Goal: Complete application form

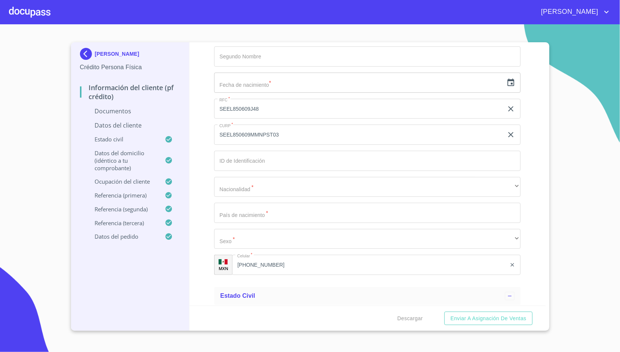
scroll to position [1013, 0]
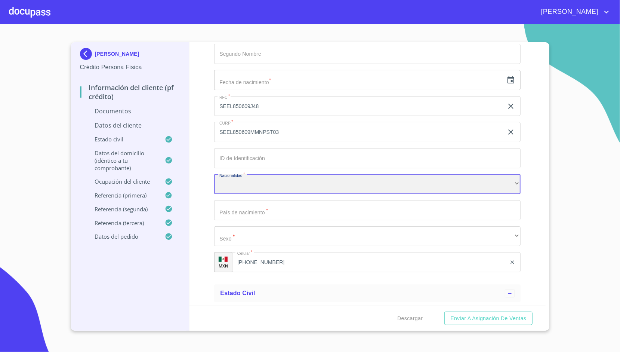
click at [254, 185] on div "​" at bounding box center [367, 184] width 307 height 20
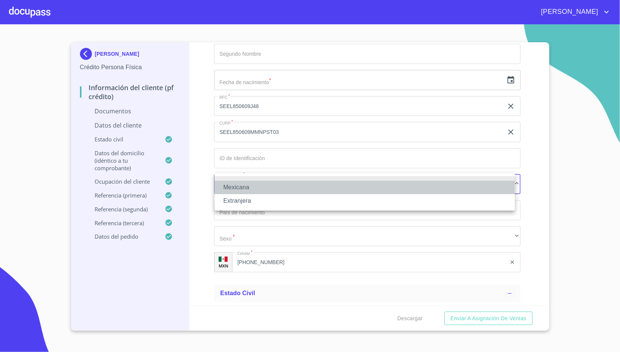
click at [253, 185] on li "Mexicana" at bounding box center [365, 187] width 301 height 13
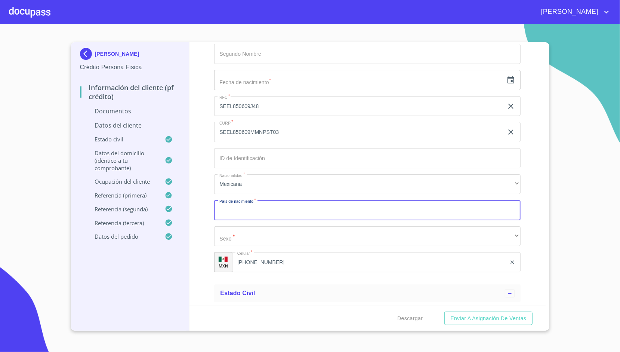
click at [255, 202] on input "Documento de identificación.   *" at bounding box center [367, 210] width 307 height 20
type input "[GEOGRAPHIC_DATA]"
click at [193, 136] on div "Información del cliente (PF crédito) Documentos Documento de identificación.   …" at bounding box center [368, 173] width 356 height 263
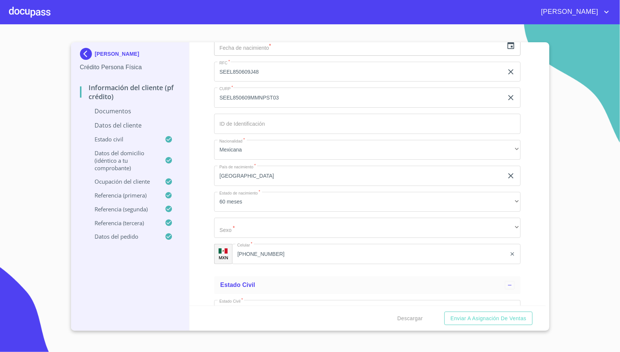
scroll to position [1048, 0]
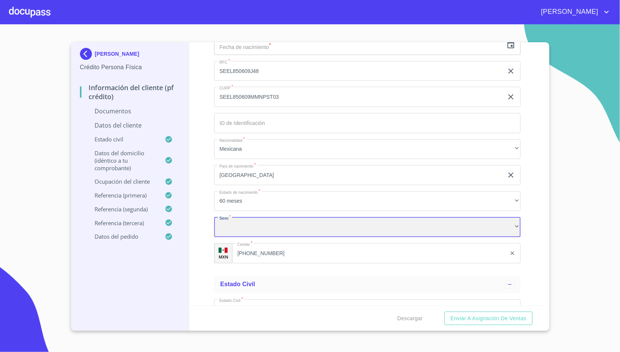
click at [228, 229] on div "​" at bounding box center [367, 227] width 307 height 20
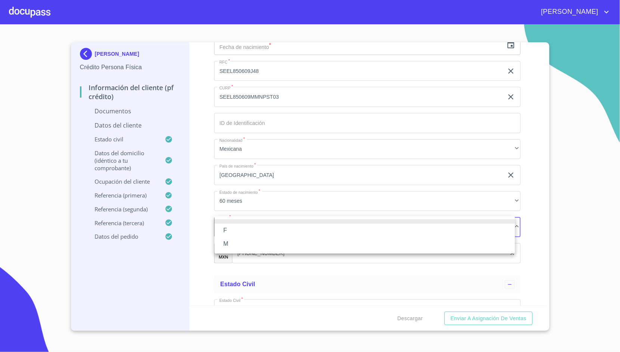
click at [240, 222] on li at bounding box center [365, 221] width 301 height 4
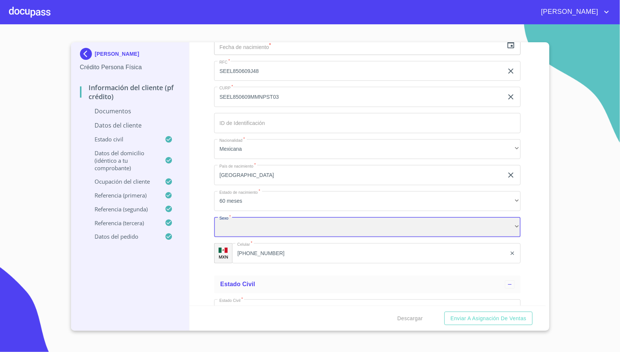
click at [239, 225] on div "​" at bounding box center [367, 227] width 307 height 20
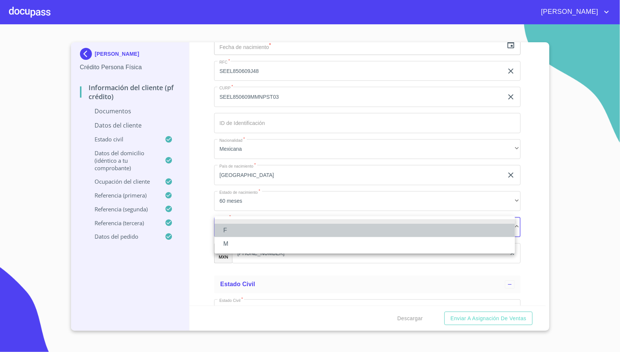
click at [239, 225] on li "F" at bounding box center [365, 230] width 301 height 13
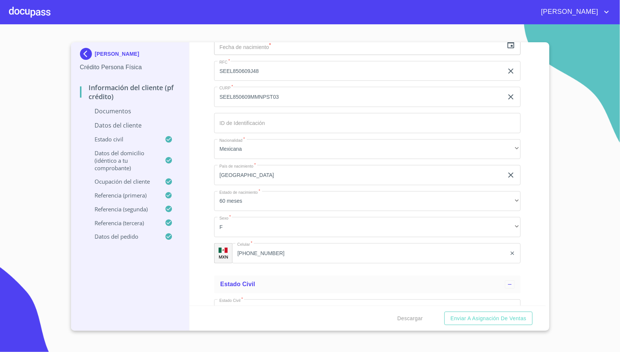
click at [203, 191] on div "Información del cliente (PF crédito) Documentos Documento de identificación.   …" at bounding box center [368, 173] width 356 height 263
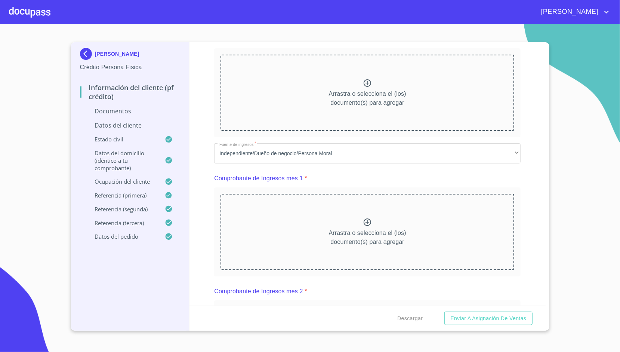
scroll to position [215, 0]
click at [126, 126] on p "Datos del cliente" at bounding box center [130, 125] width 101 height 8
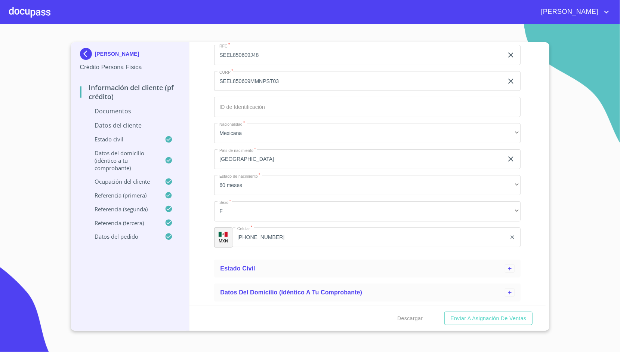
click at [31, 9] on div at bounding box center [30, 12] width 42 height 24
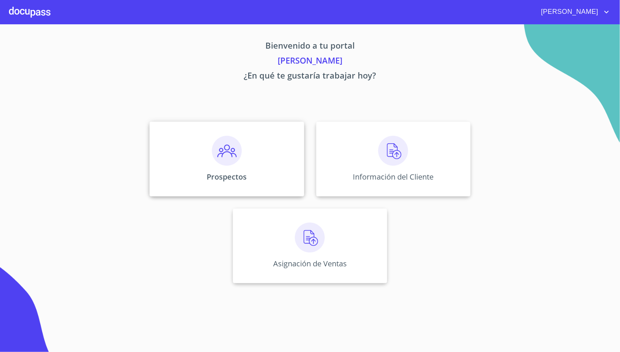
click at [158, 151] on div "Prospectos" at bounding box center [227, 159] width 154 height 75
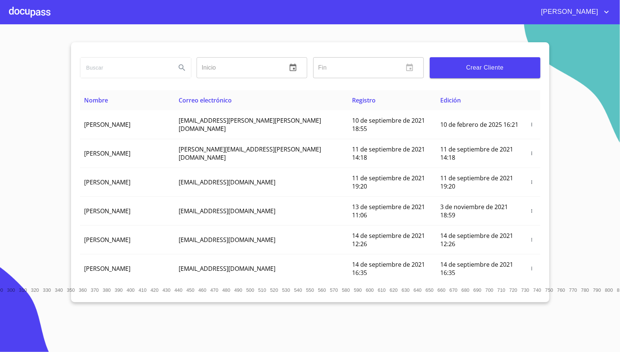
click at [44, 16] on div at bounding box center [30, 12] width 42 height 24
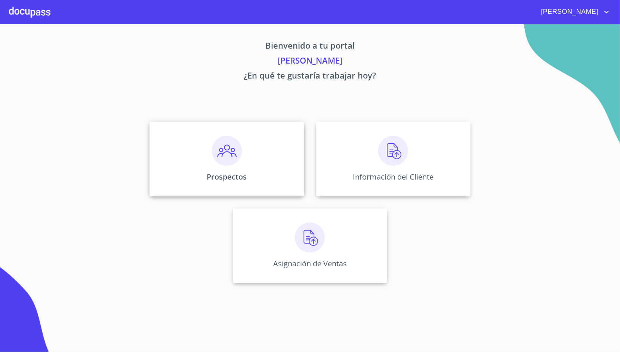
click at [232, 151] on img at bounding box center [227, 151] width 30 height 30
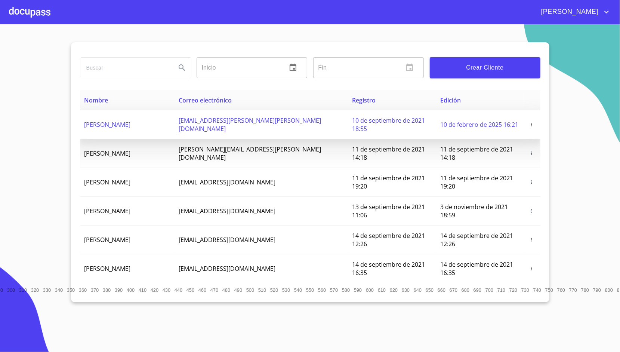
click at [532, 123] on icon "button" at bounding box center [532, 124] width 1 height 3
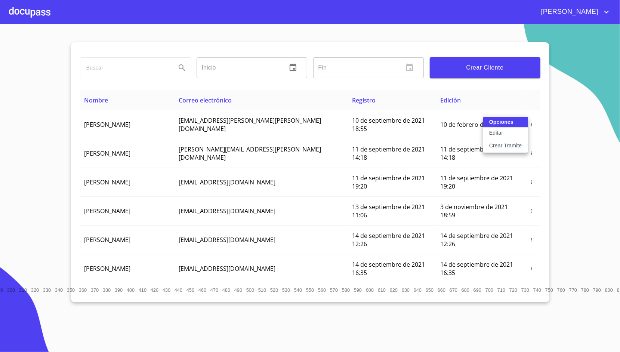
click at [556, 105] on div at bounding box center [310, 176] width 620 height 352
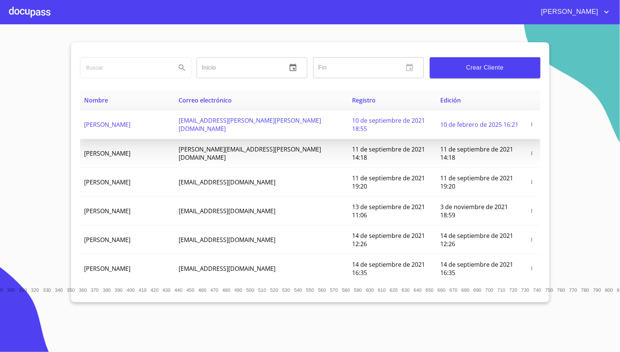
click at [532, 123] on icon "button" at bounding box center [532, 124] width 1 height 3
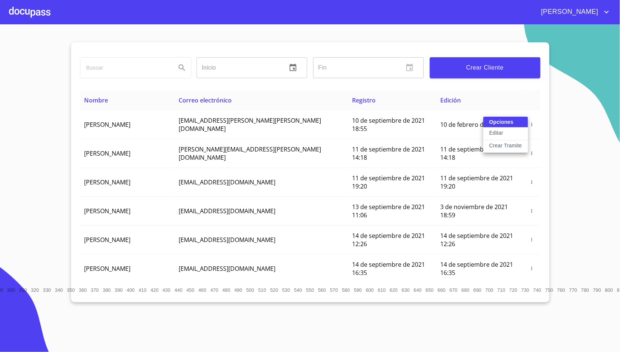
click at [582, 133] on div at bounding box center [310, 176] width 620 height 352
